Goal: Unclear: Unclear

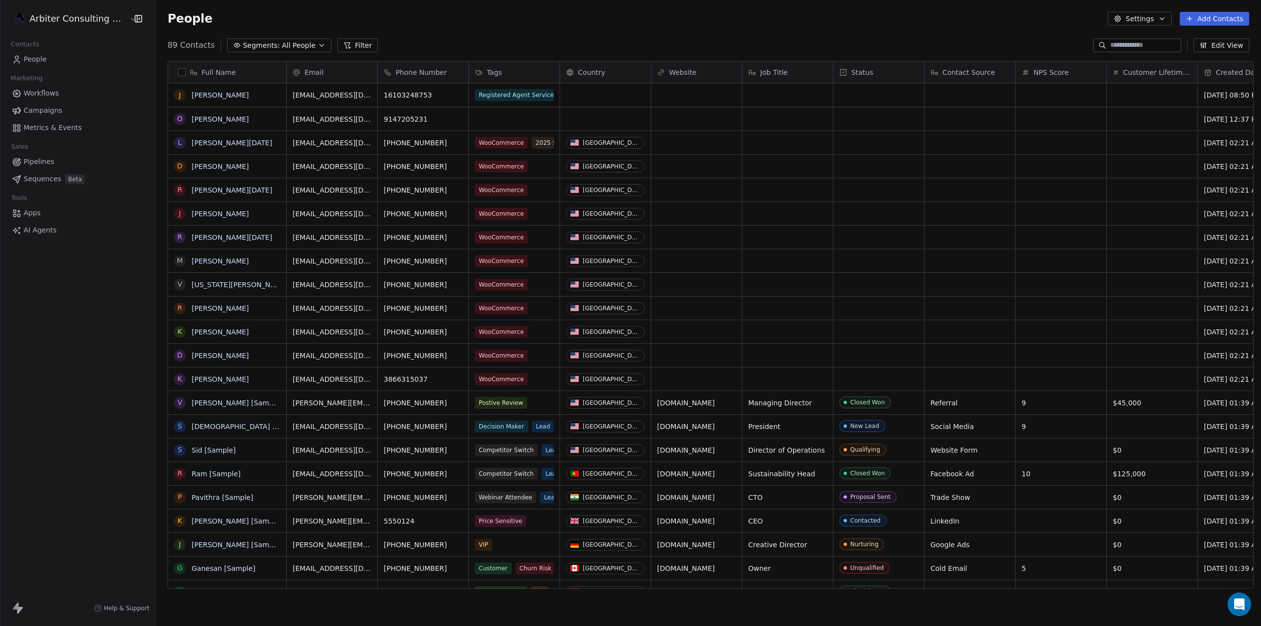
scroll to position [543, 1102]
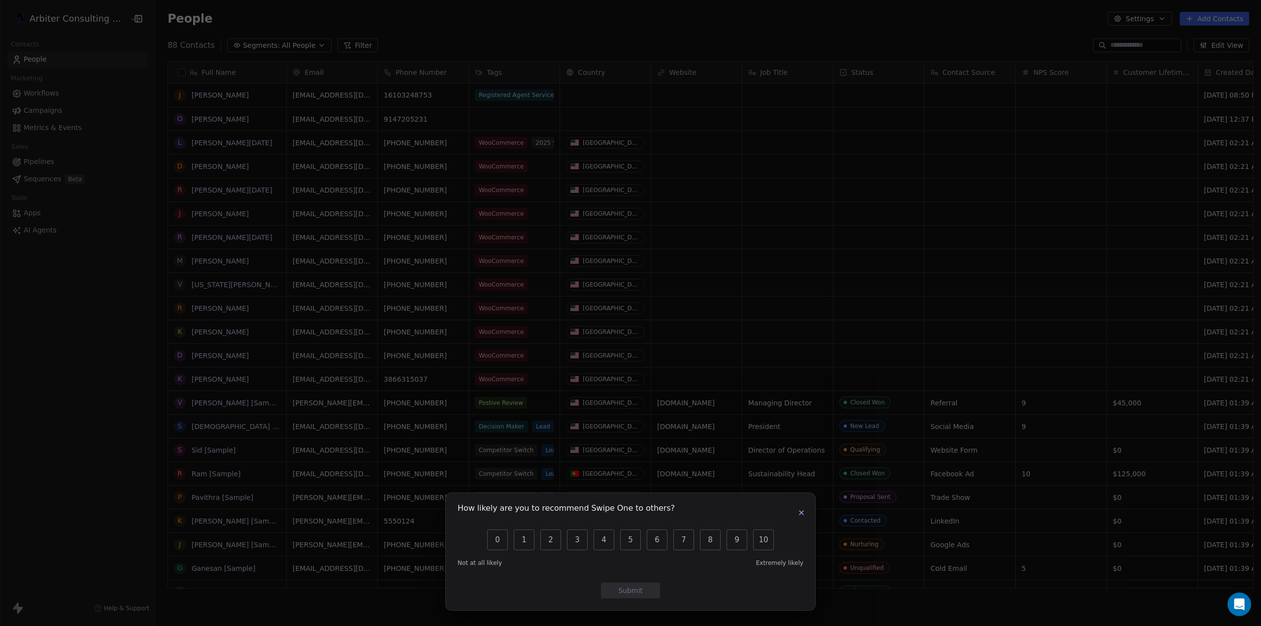
scroll to position [543, 1102]
